Goal: Task Accomplishment & Management: Manage account settings

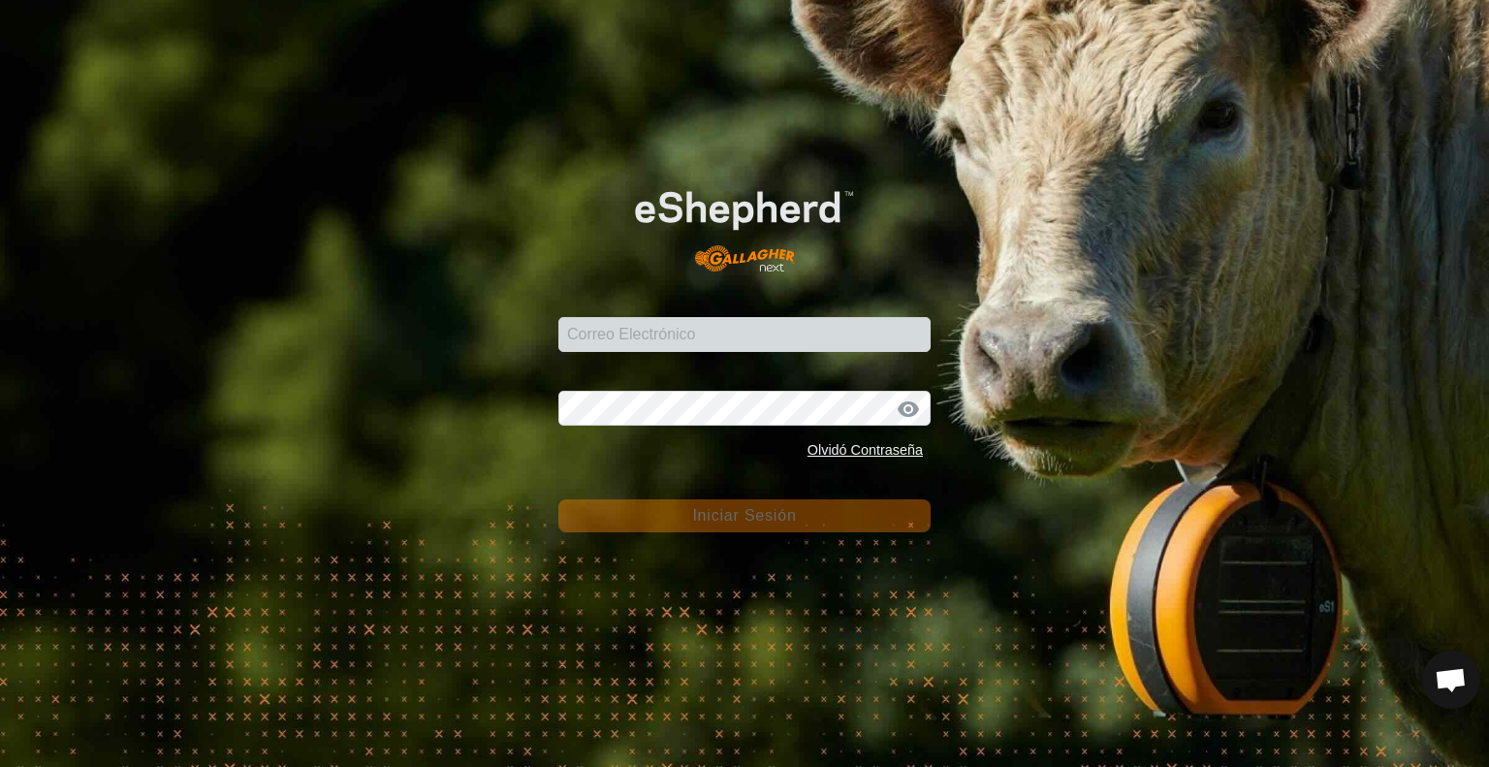
type input "[EMAIL_ADDRESS][DOMAIN_NAME]"
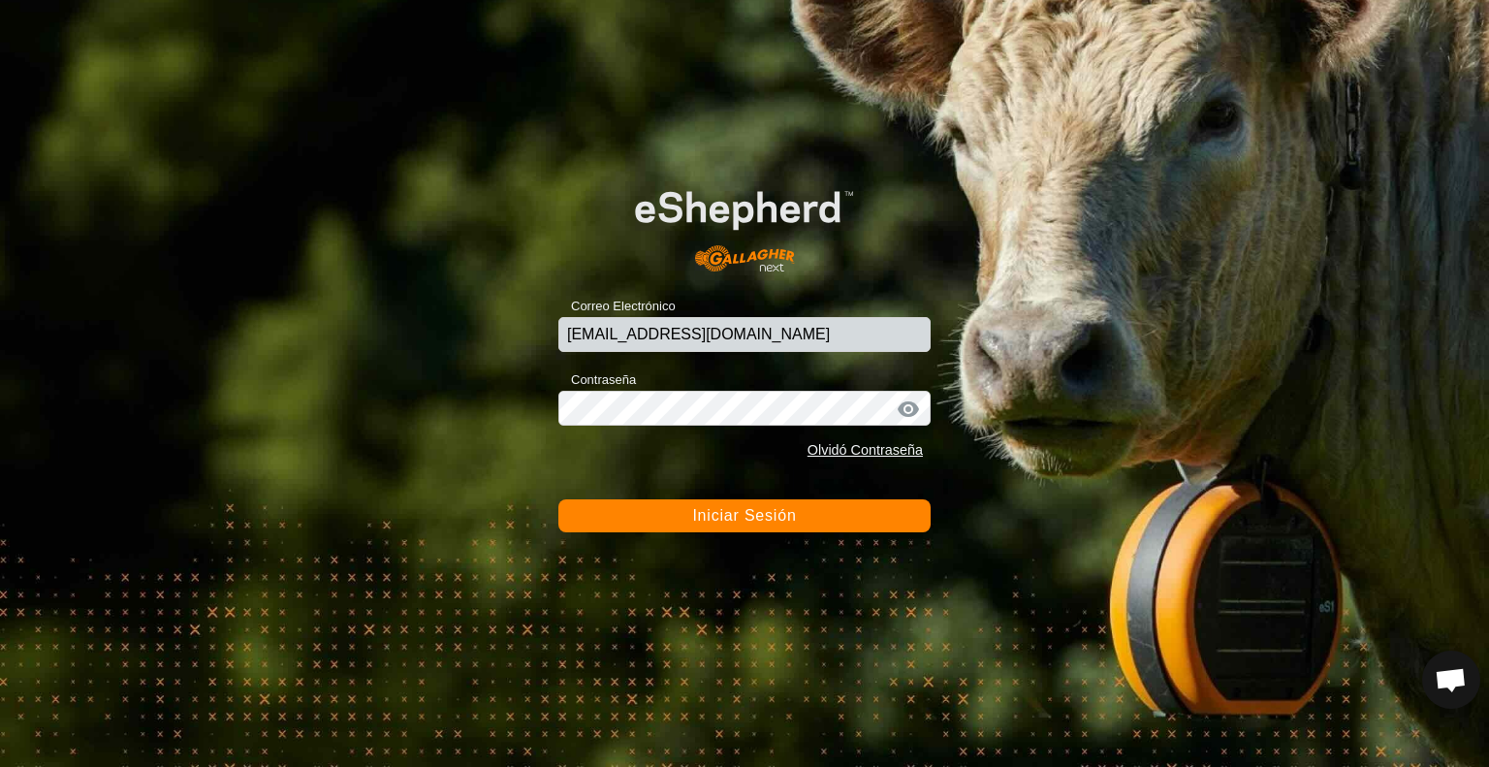
click at [739, 514] on span "Iniciar Sesión" at bounding box center [744, 515] width 104 height 16
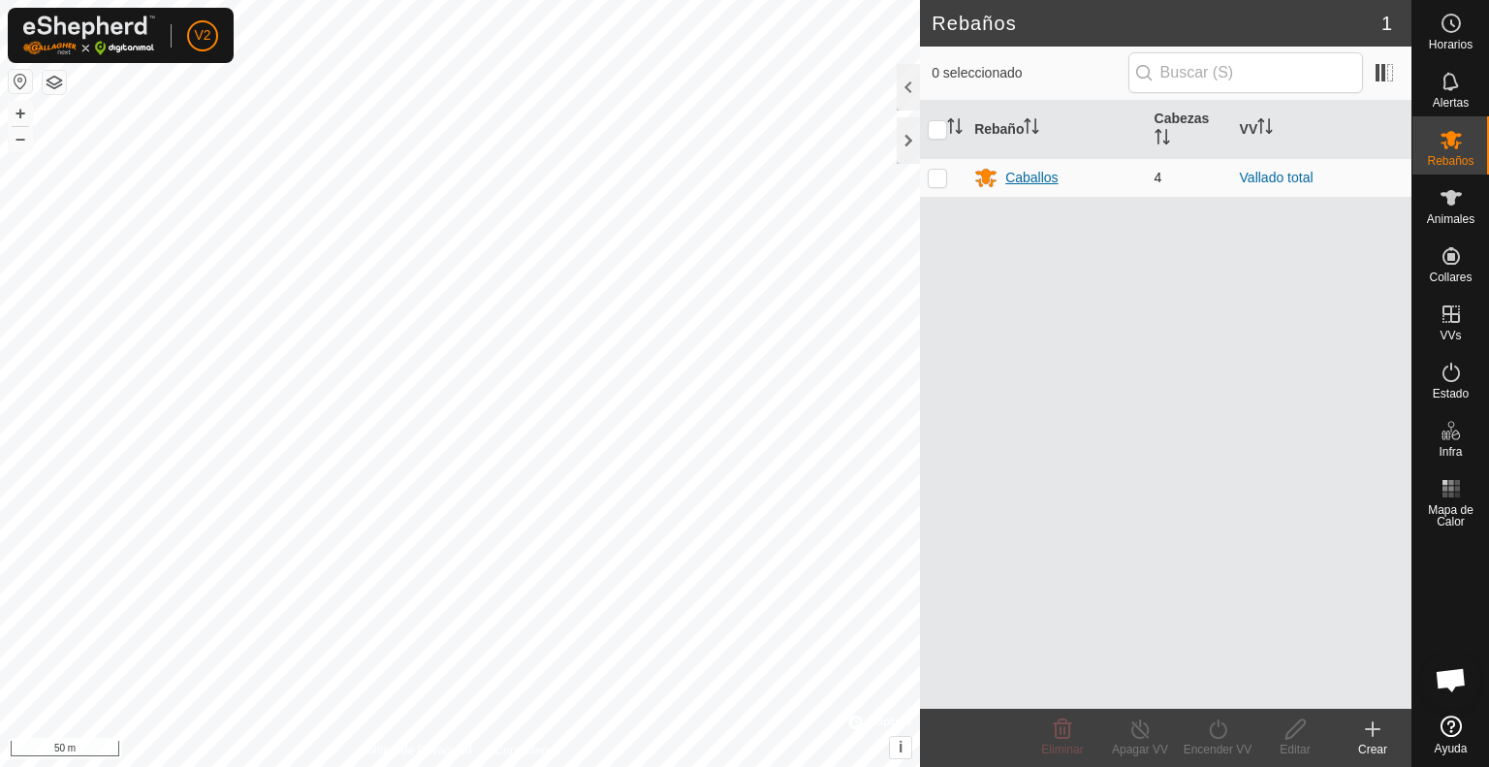
click at [1038, 174] on div "Caballos" at bounding box center [1031, 178] width 52 height 20
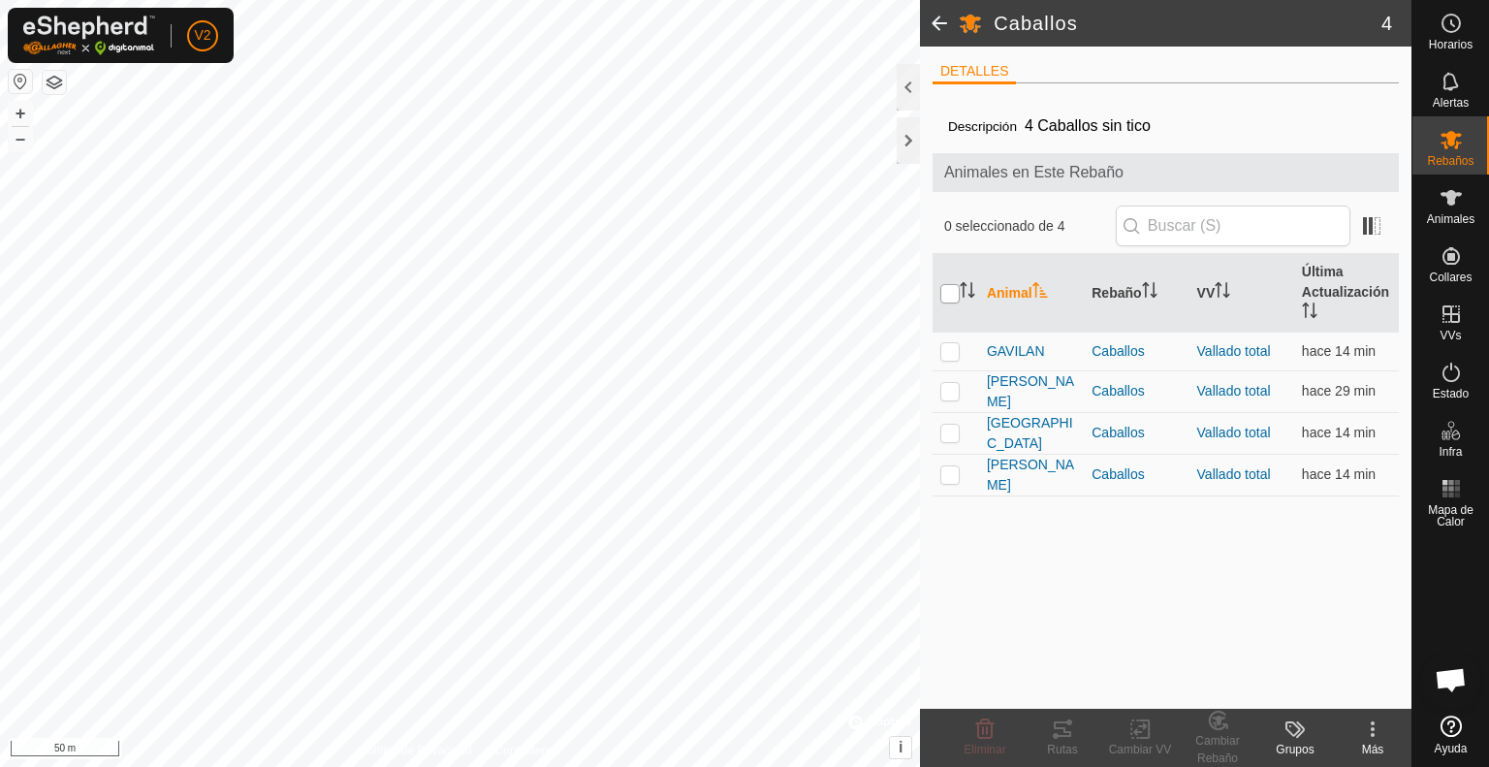
click at [948, 291] on input "checkbox" at bounding box center [949, 293] width 19 height 19
checkbox input "true"
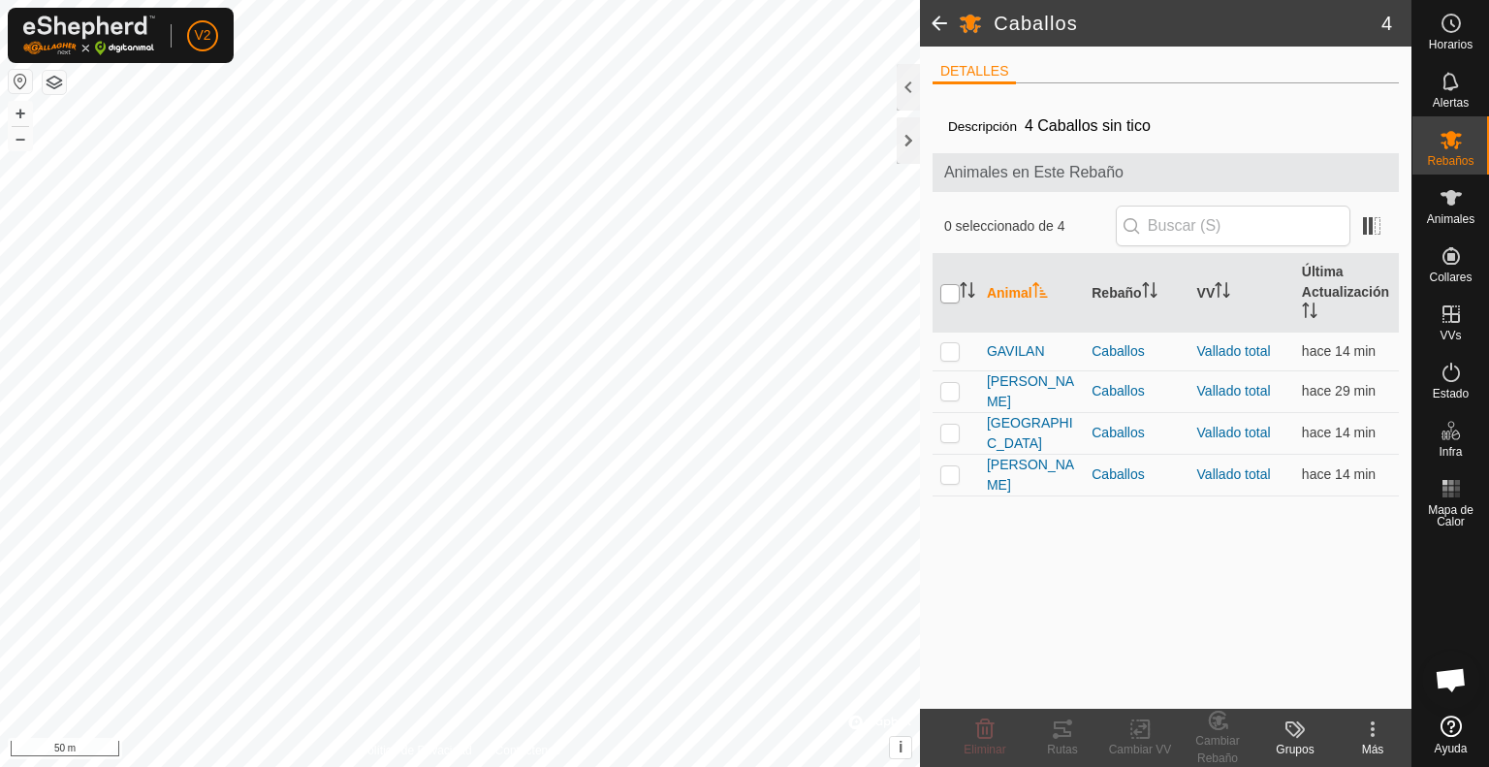
checkbox input "true"
click at [1062, 729] on icon at bounding box center [1062, 728] width 23 height 23
